Goal: Find specific page/section: Find specific page/section

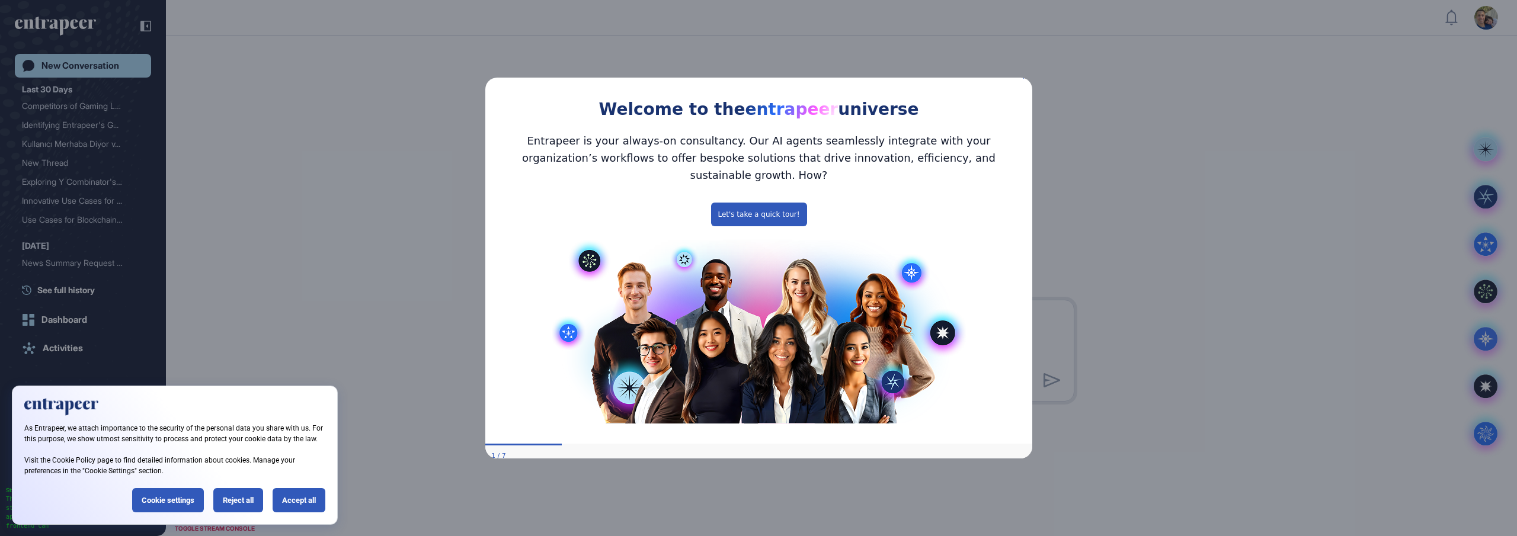
click at [1024, 79] on icon "Close Preview" at bounding box center [1024, 76] width 5 height 5
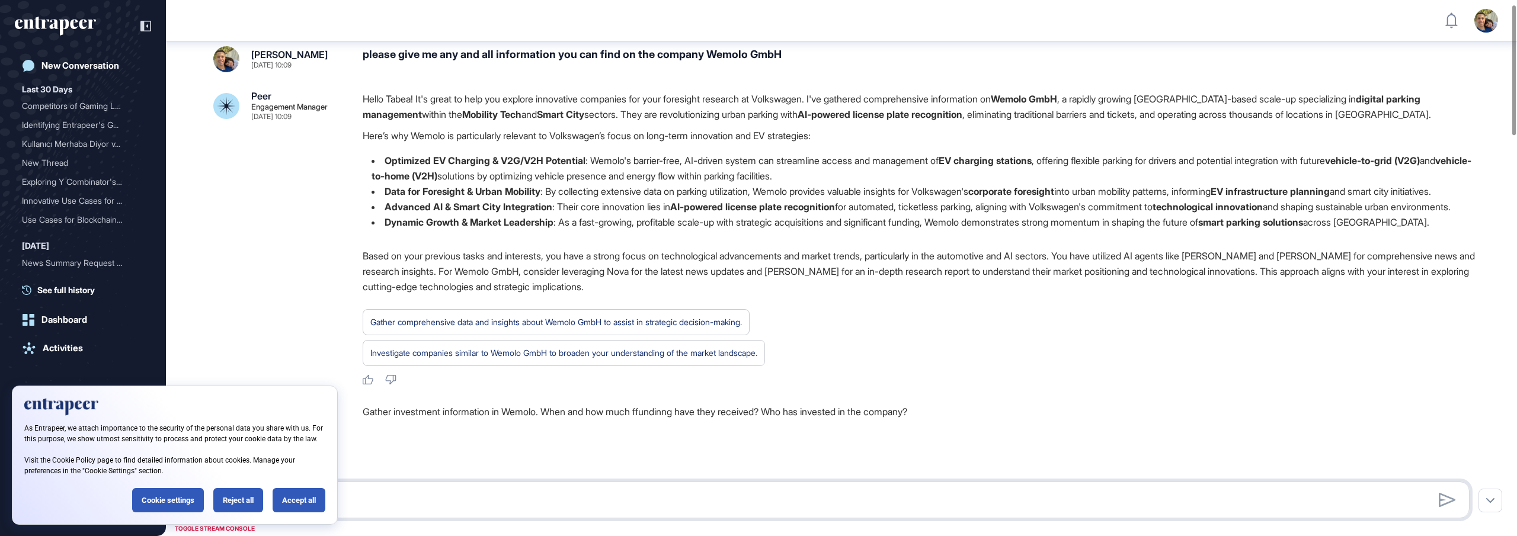
scroll to position [20, 0]
click at [289, 499] on div "Accept all" at bounding box center [299, 500] width 53 height 24
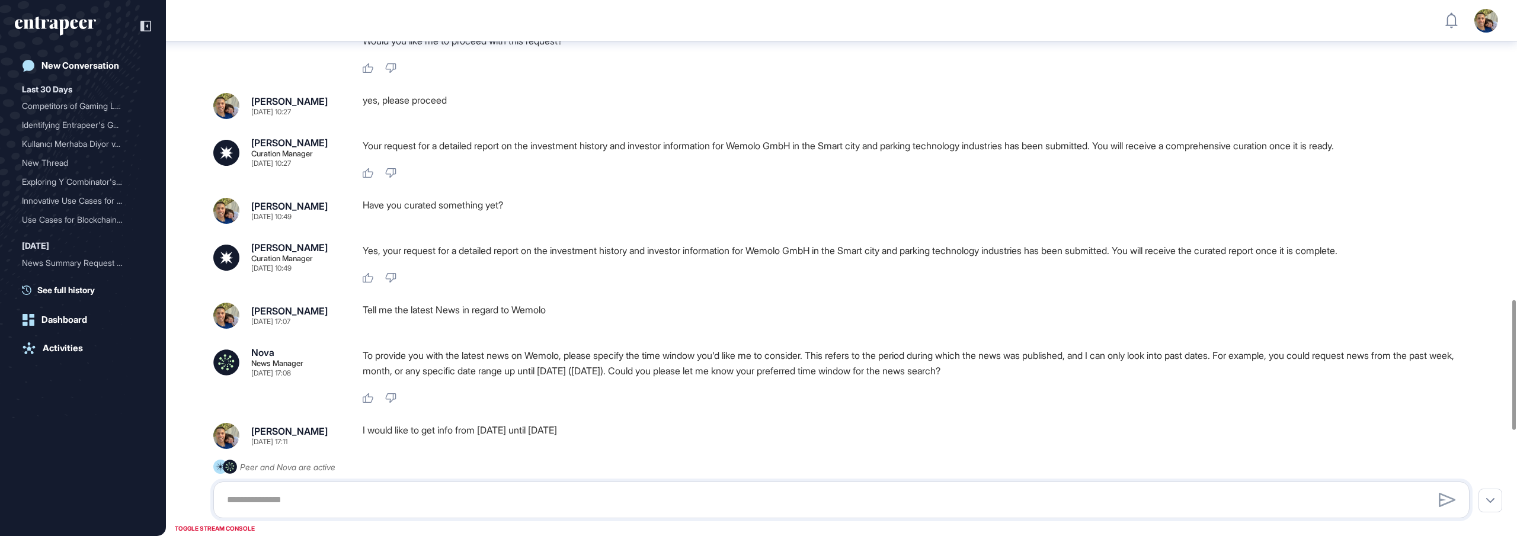
scroll to position [1234, 0]
